Goal: Task Accomplishment & Management: Manage account settings

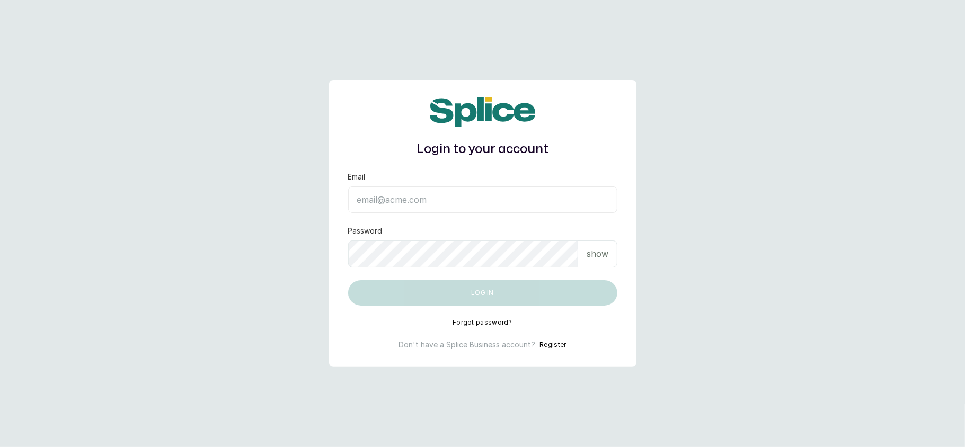
click at [487, 193] on input "Email" at bounding box center [482, 200] width 269 height 27
type input "[EMAIL_ADDRESS][DOMAIN_NAME]"
click at [611, 255] on div "show" at bounding box center [597, 254] width 39 height 27
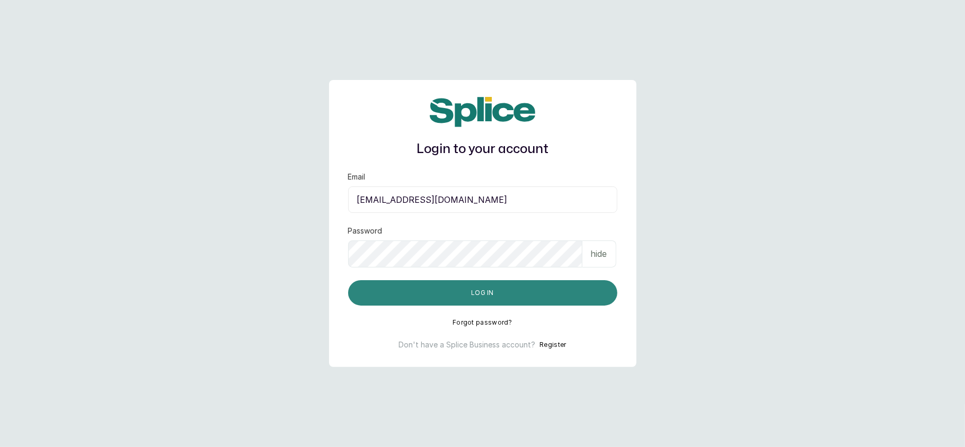
click at [532, 289] on button "Log in" at bounding box center [482, 292] width 269 height 25
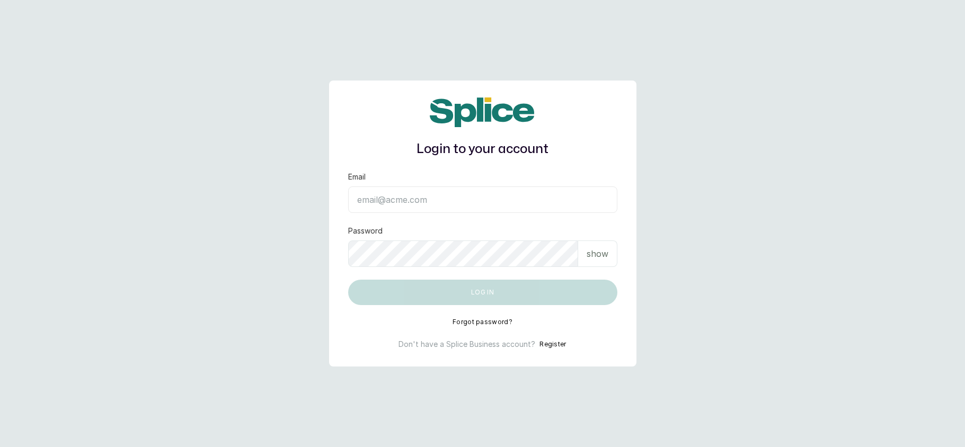
click at [475, 191] on input "Email" at bounding box center [482, 200] width 269 height 27
type input "[EMAIL_ADDRESS][DOMAIN_NAME]"
click at [606, 259] on p "show" at bounding box center [598, 254] width 22 height 13
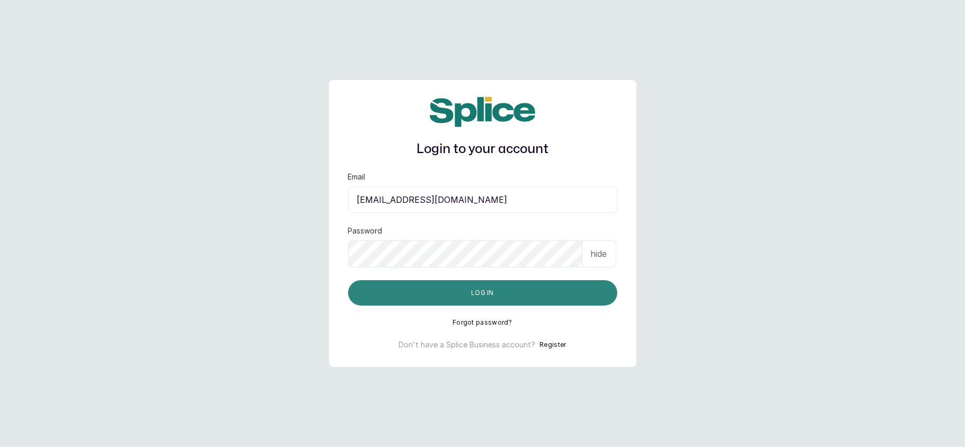
click at [556, 285] on button "Log in" at bounding box center [482, 292] width 269 height 25
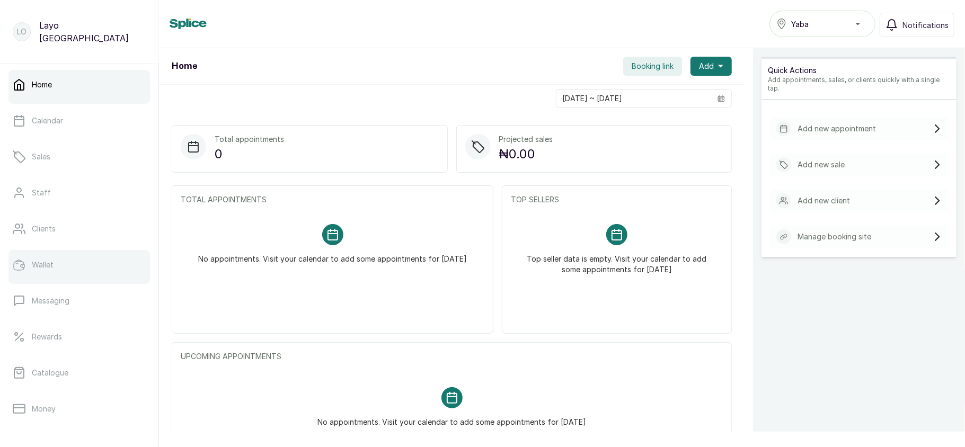
scroll to position [153, 0]
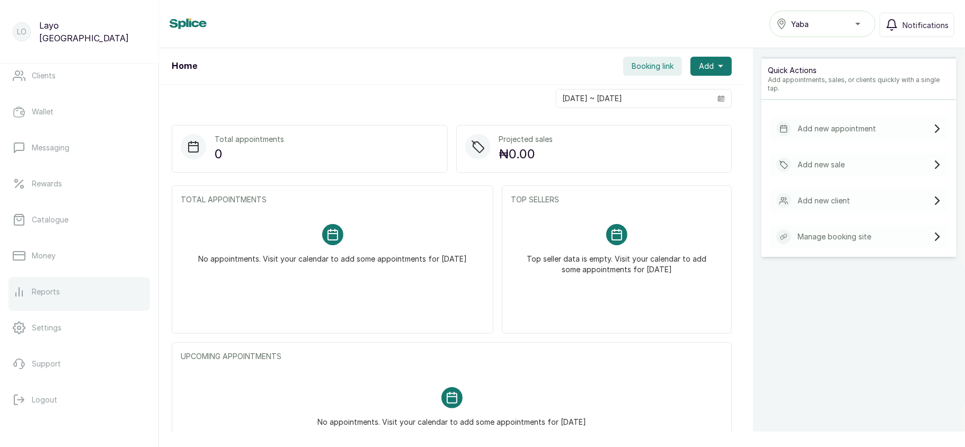
click at [77, 287] on link "Reports" at bounding box center [79, 292] width 142 height 30
